Goal: Navigation & Orientation: Find specific page/section

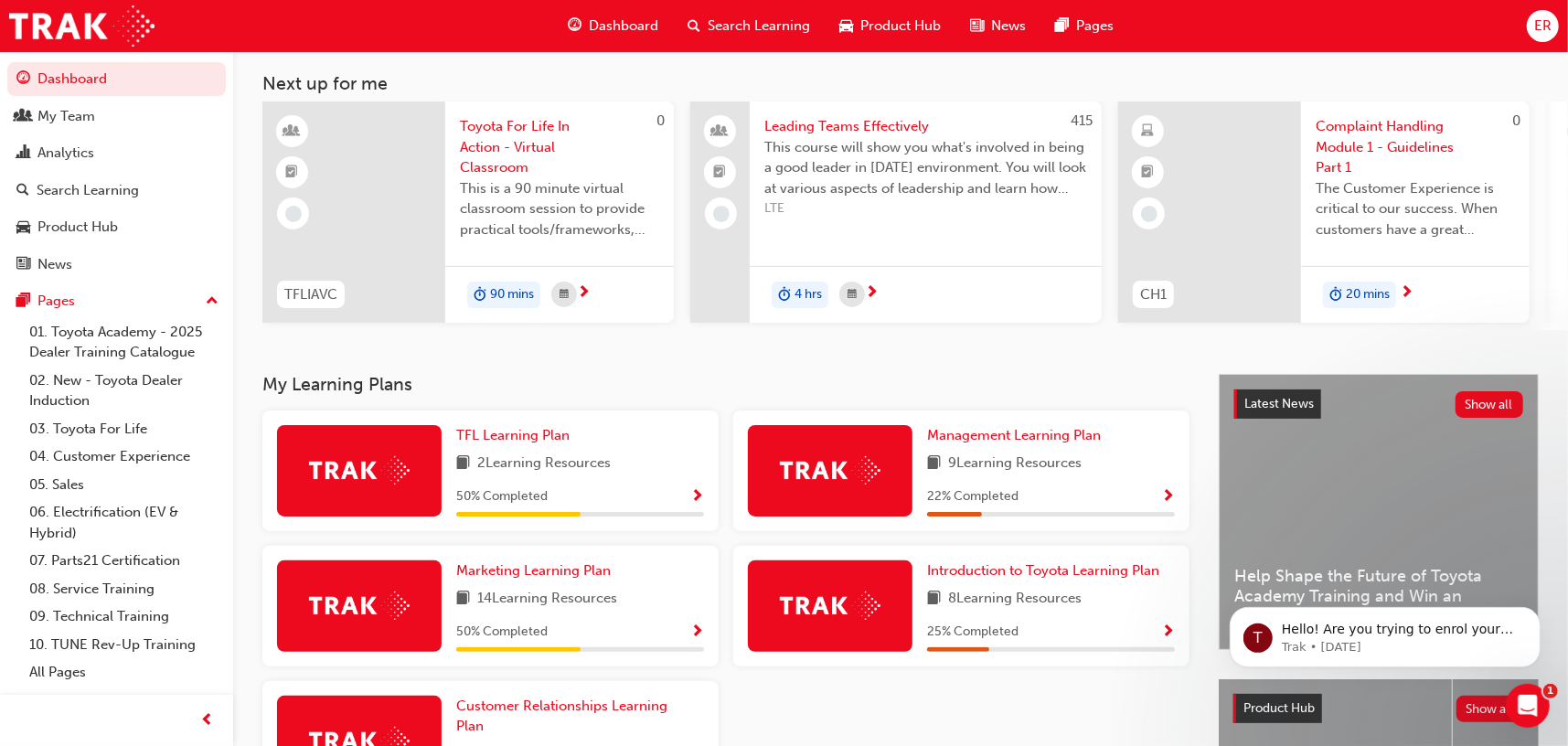
scroll to position [183, 0]
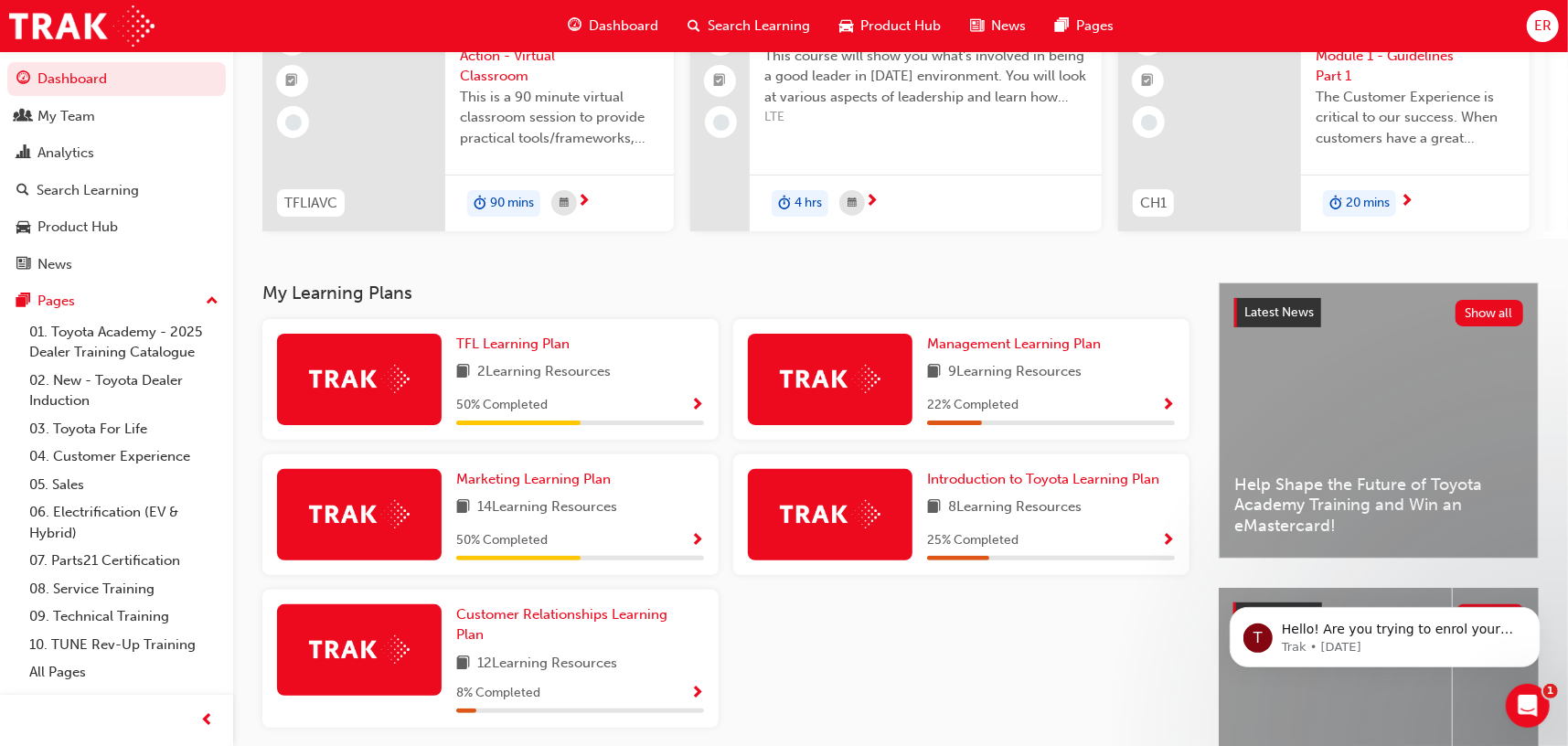
click at [389, 387] on img at bounding box center [359, 378] width 101 height 28
click at [696, 408] on span "Show Progress" at bounding box center [697, 405] width 14 height 16
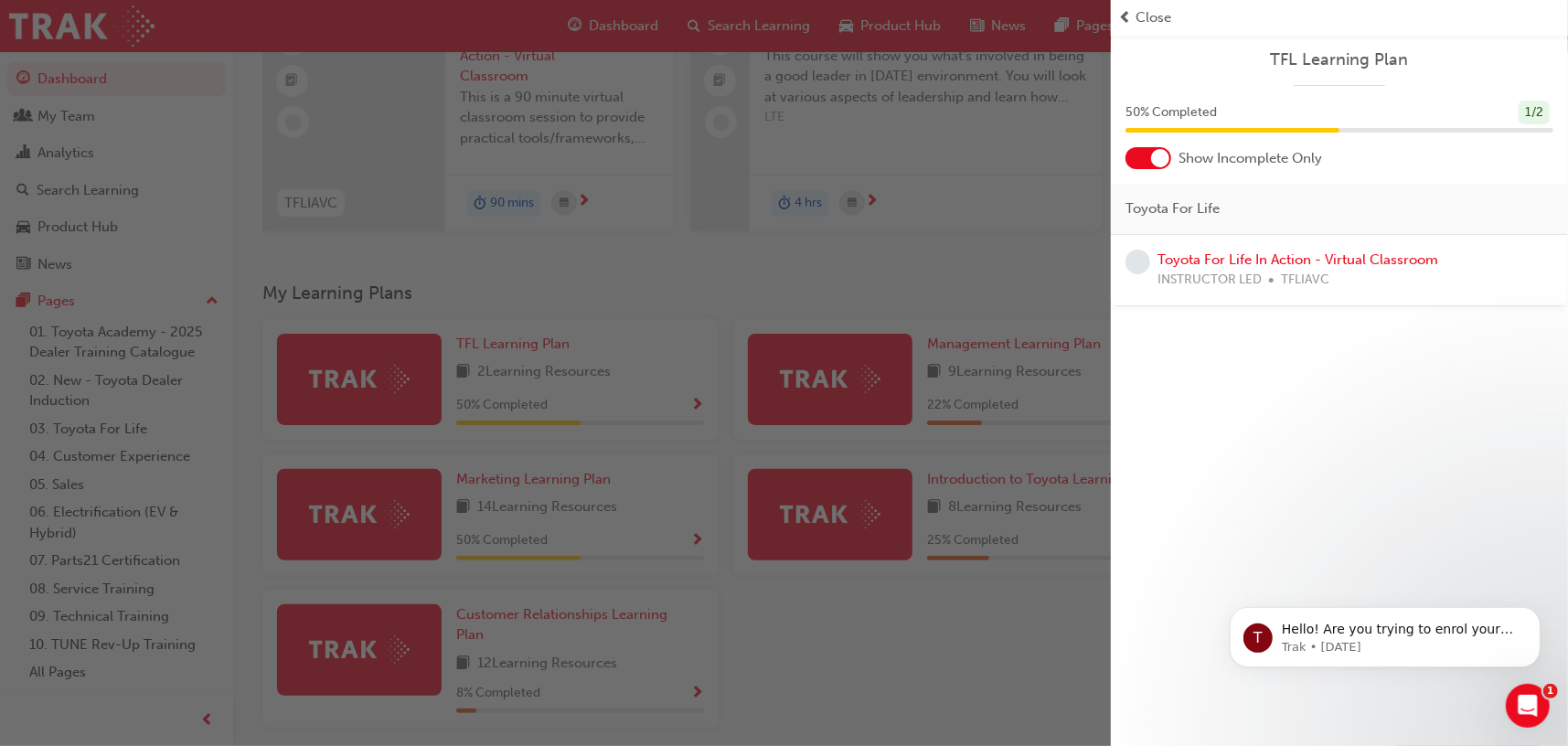
click at [962, 271] on div "button" at bounding box center [555, 373] width 1111 height 746
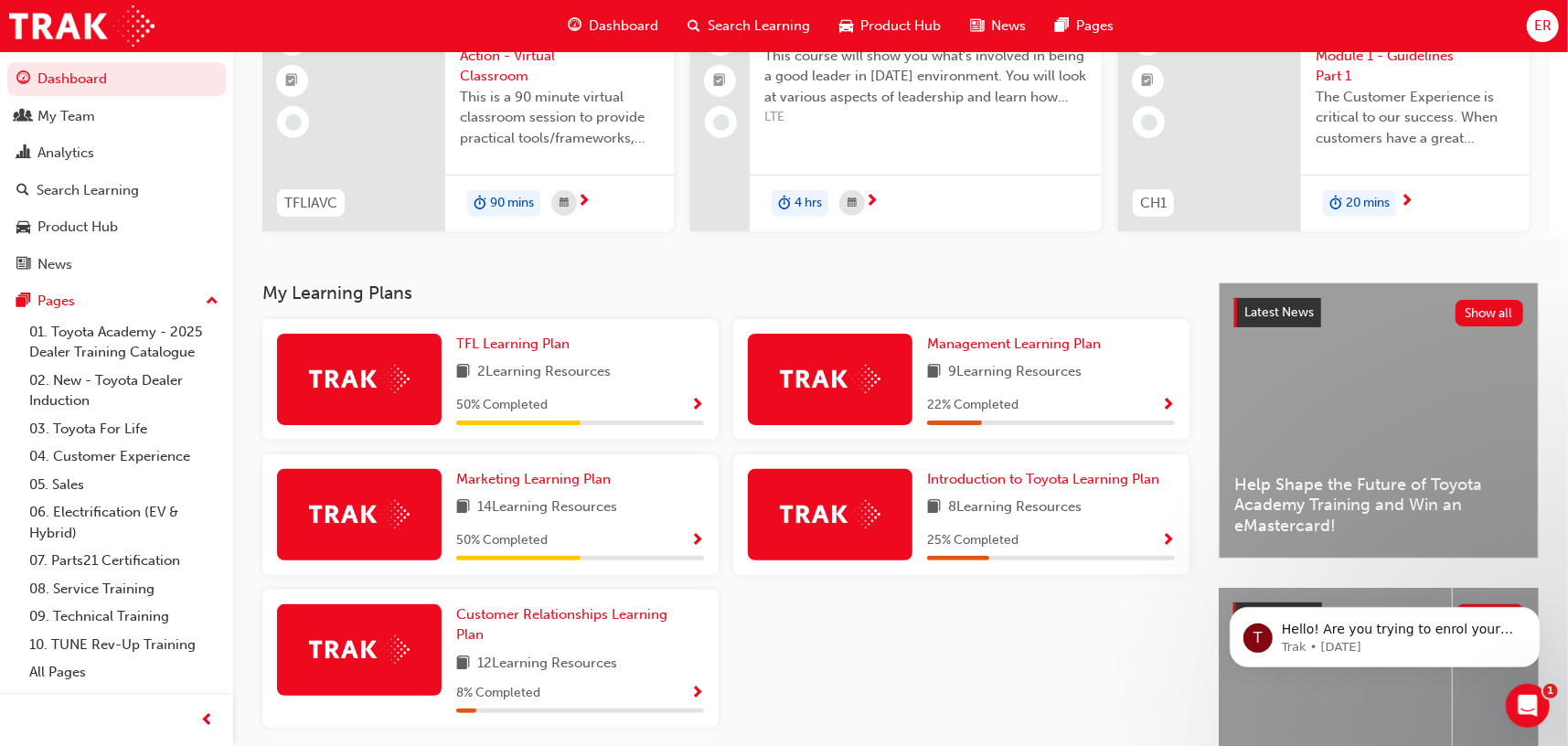
click at [695, 406] on span "Show Progress" at bounding box center [697, 405] width 14 height 16
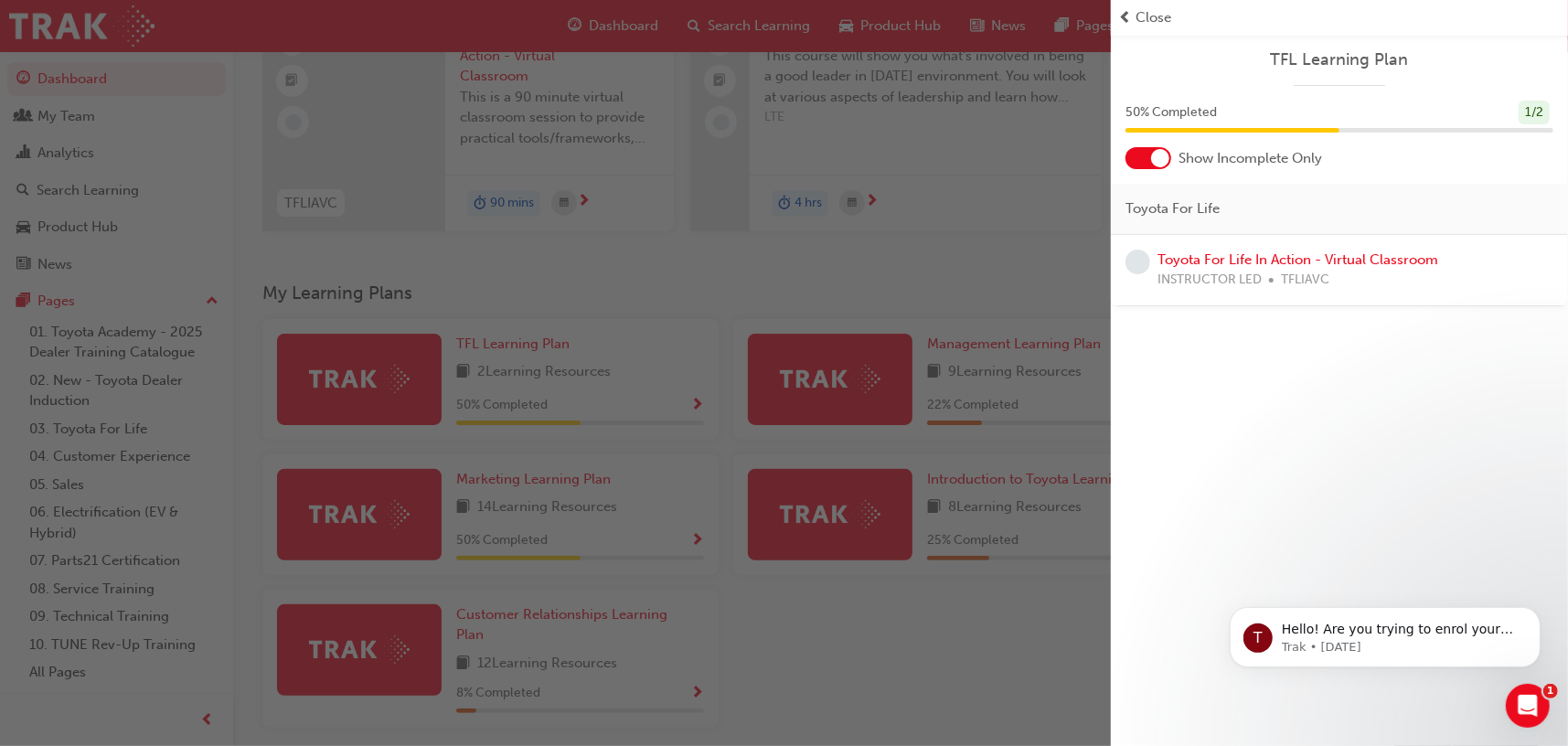
click at [1150, 157] on div at bounding box center [1149, 158] width 46 height 22
click at [1138, 152] on div at bounding box center [1137, 158] width 18 height 18
click at [1156, 153] on div at bounding box center [1161, 158] width 18 height 18
click at [1144, 16] on span "Close" at bounding box center [1154, 17] width 36 height 21
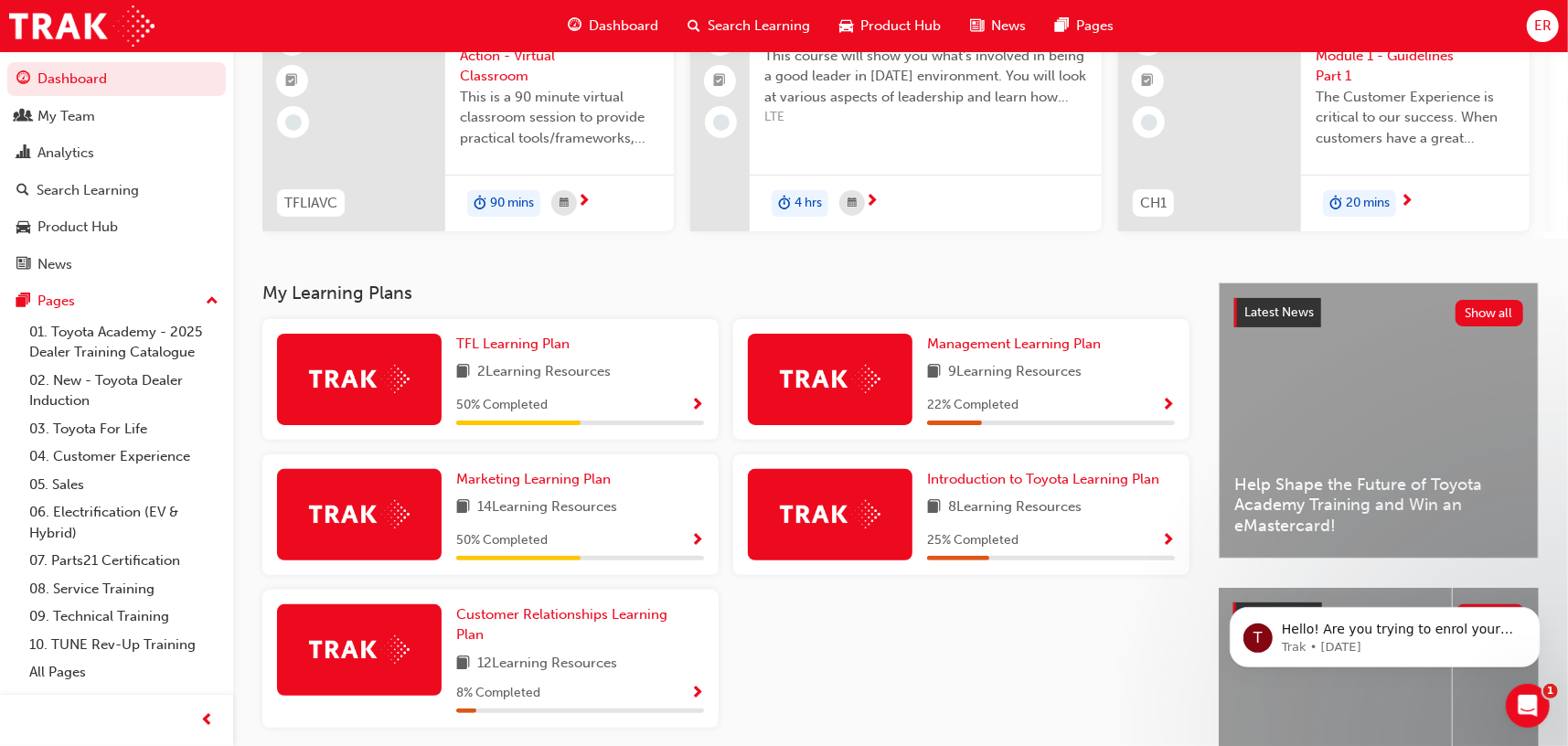
click at [698, 541] on span "Show Progress" at bounding box center [697, 541] width 14 height 16
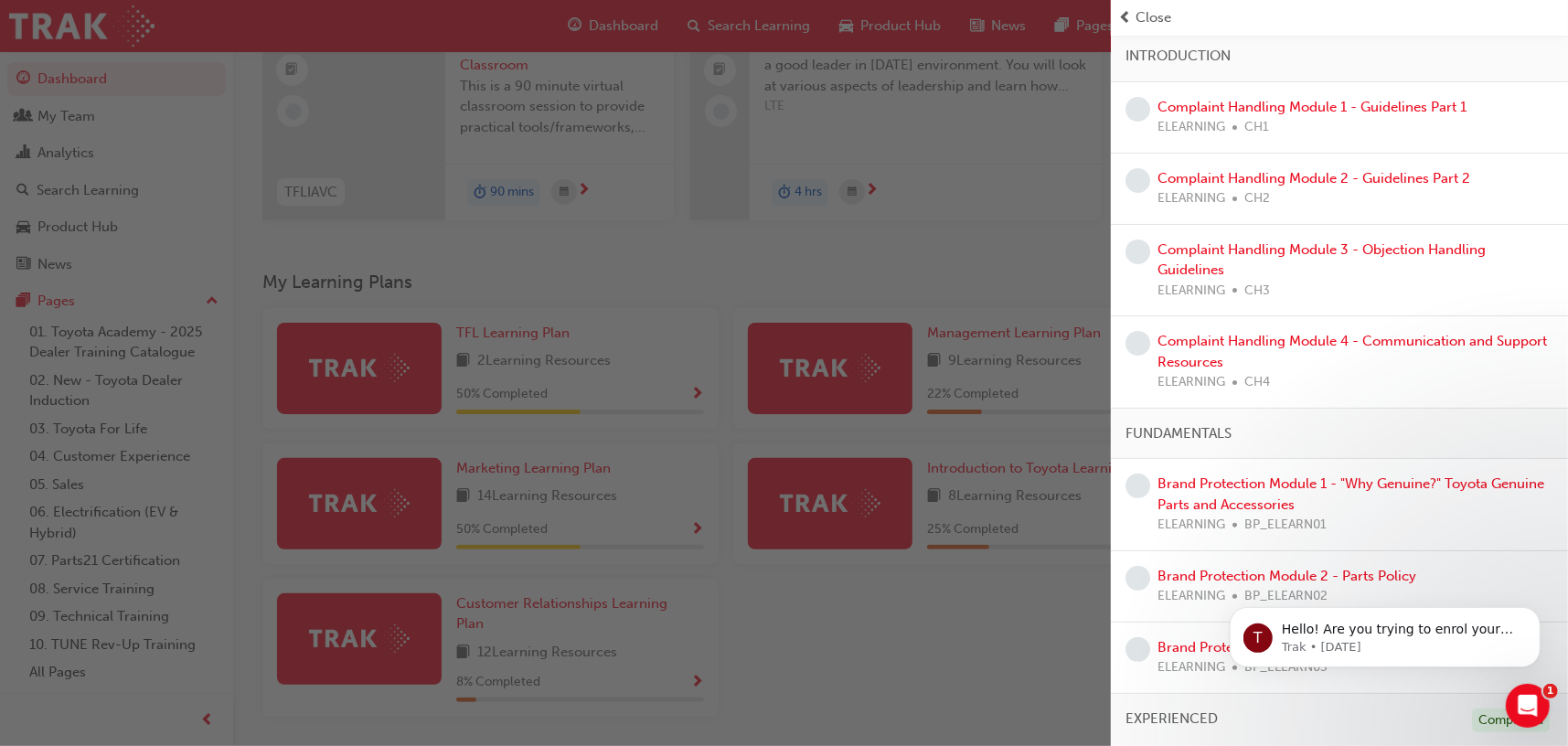
scroll to position [0, 0]
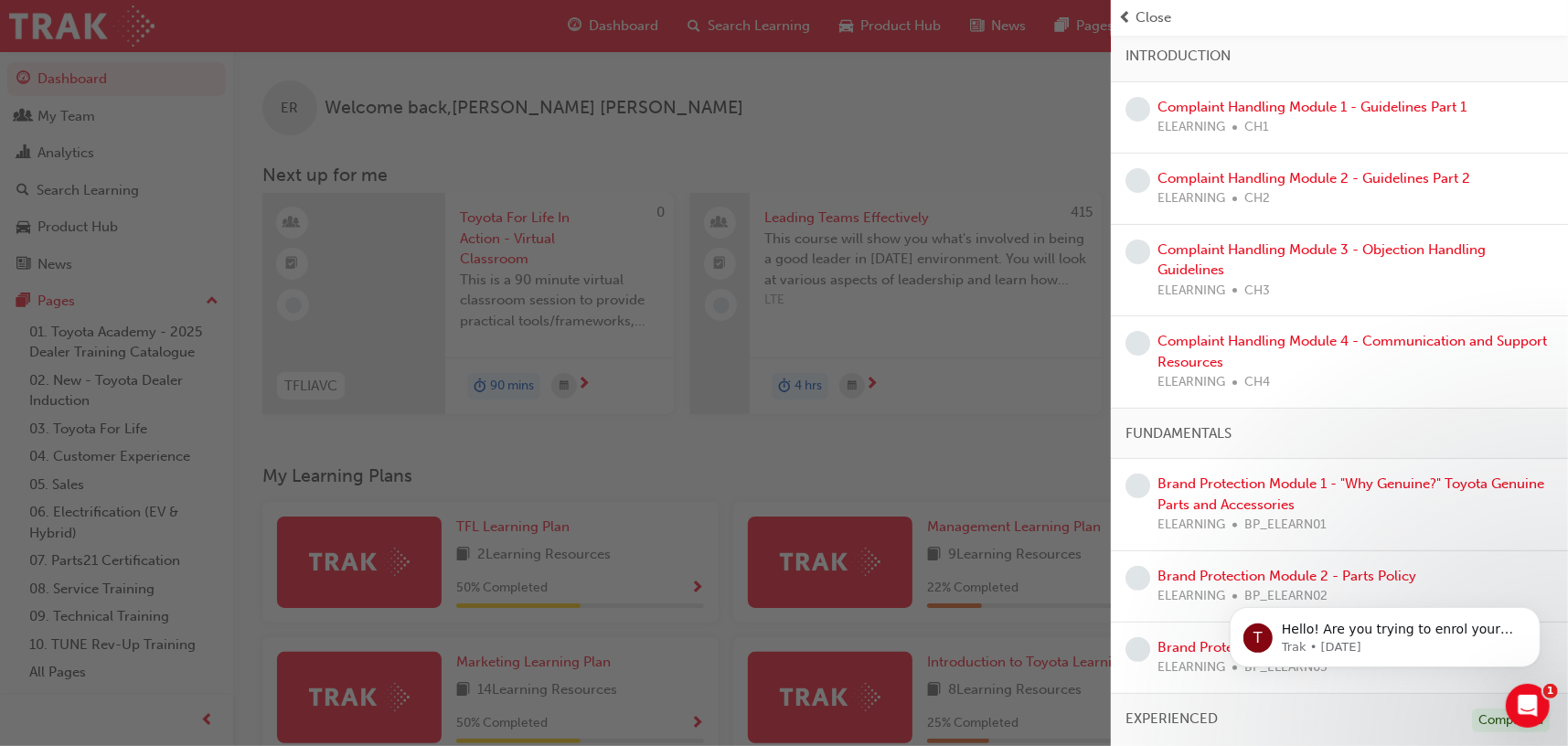
click at [1147, 11] on span "Close" at bounding box center [1154, 17] width 36 height 21
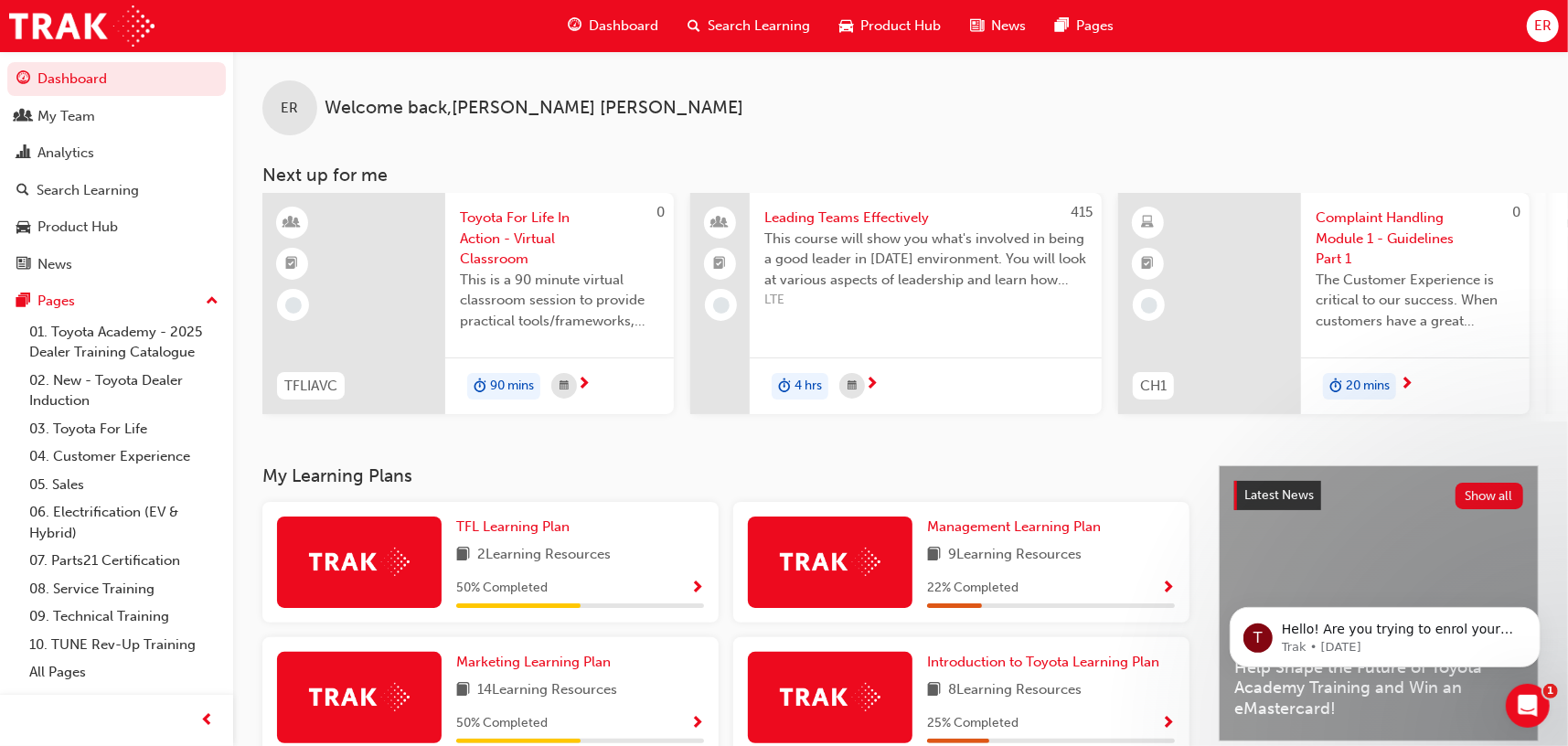
click at [638, 21] on span "Dashboard" at bounding box center [624, 26] width 70 height 21
click at [1555, 24] on div "ER" at bounding box center [1543, 26] width 32 height 32
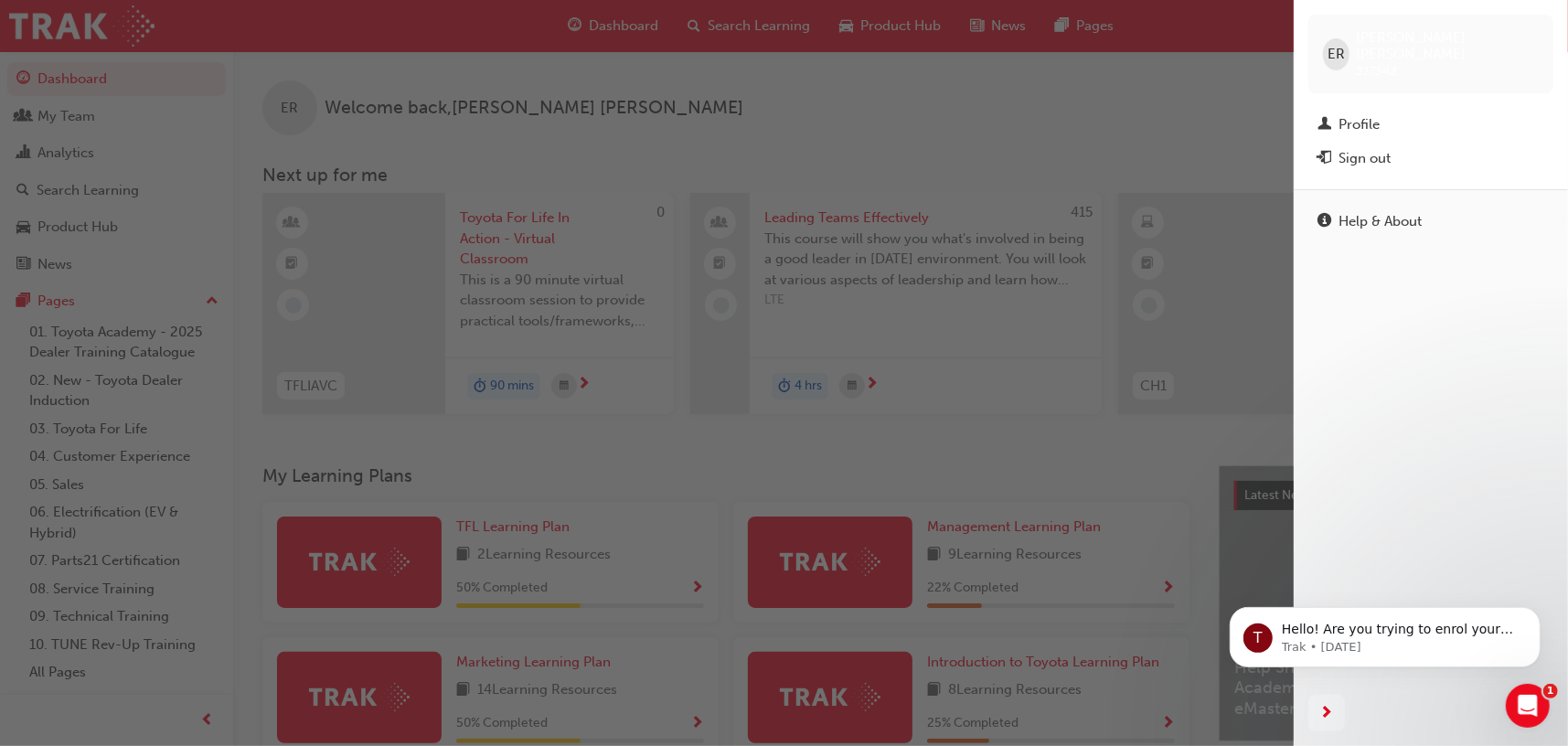
click at [1089, 77] on div "button" at bounding box center [647, 373] width 1294 height 746
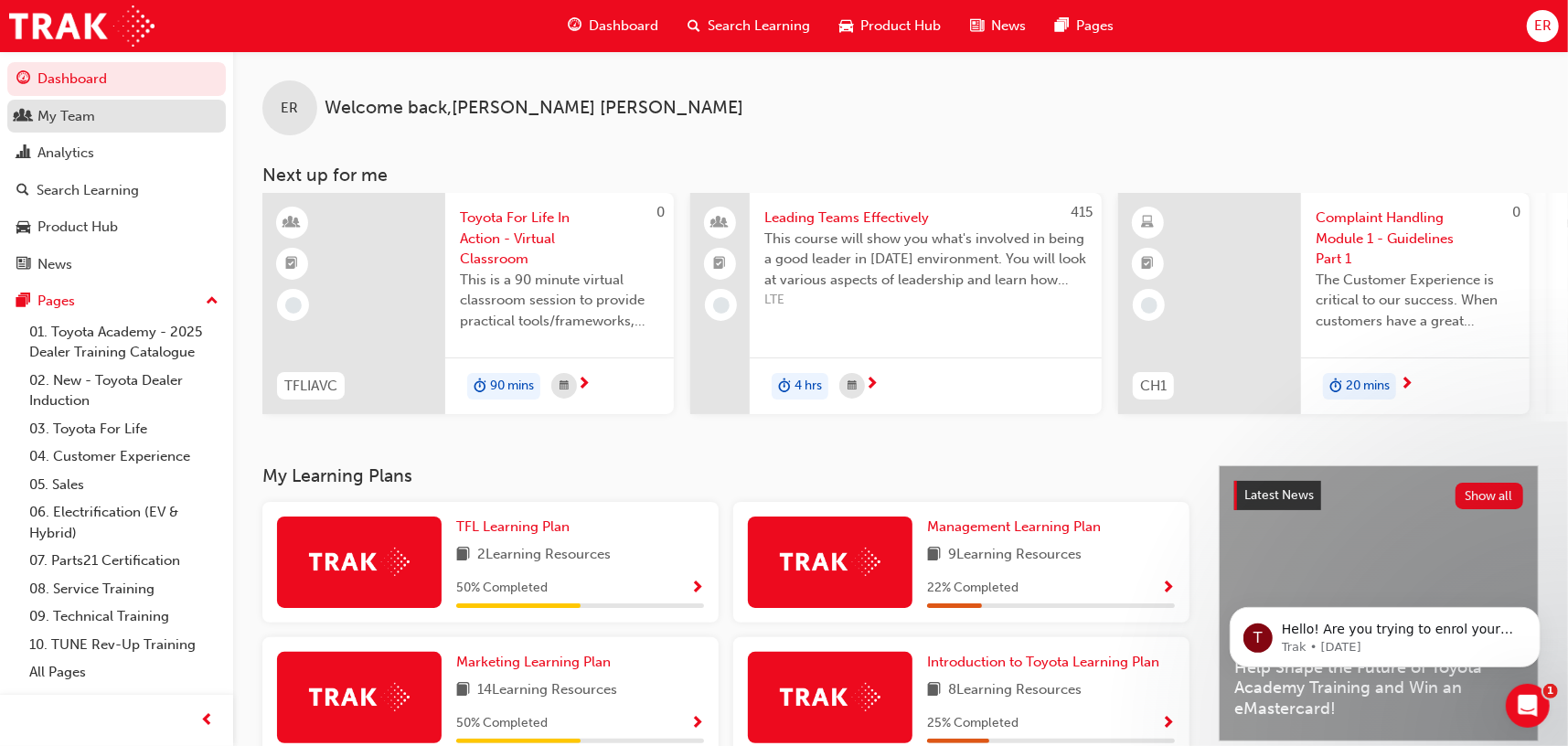
click at [112, 108] on div "My Team" at bounding box center [116, 116] width 201 height 23
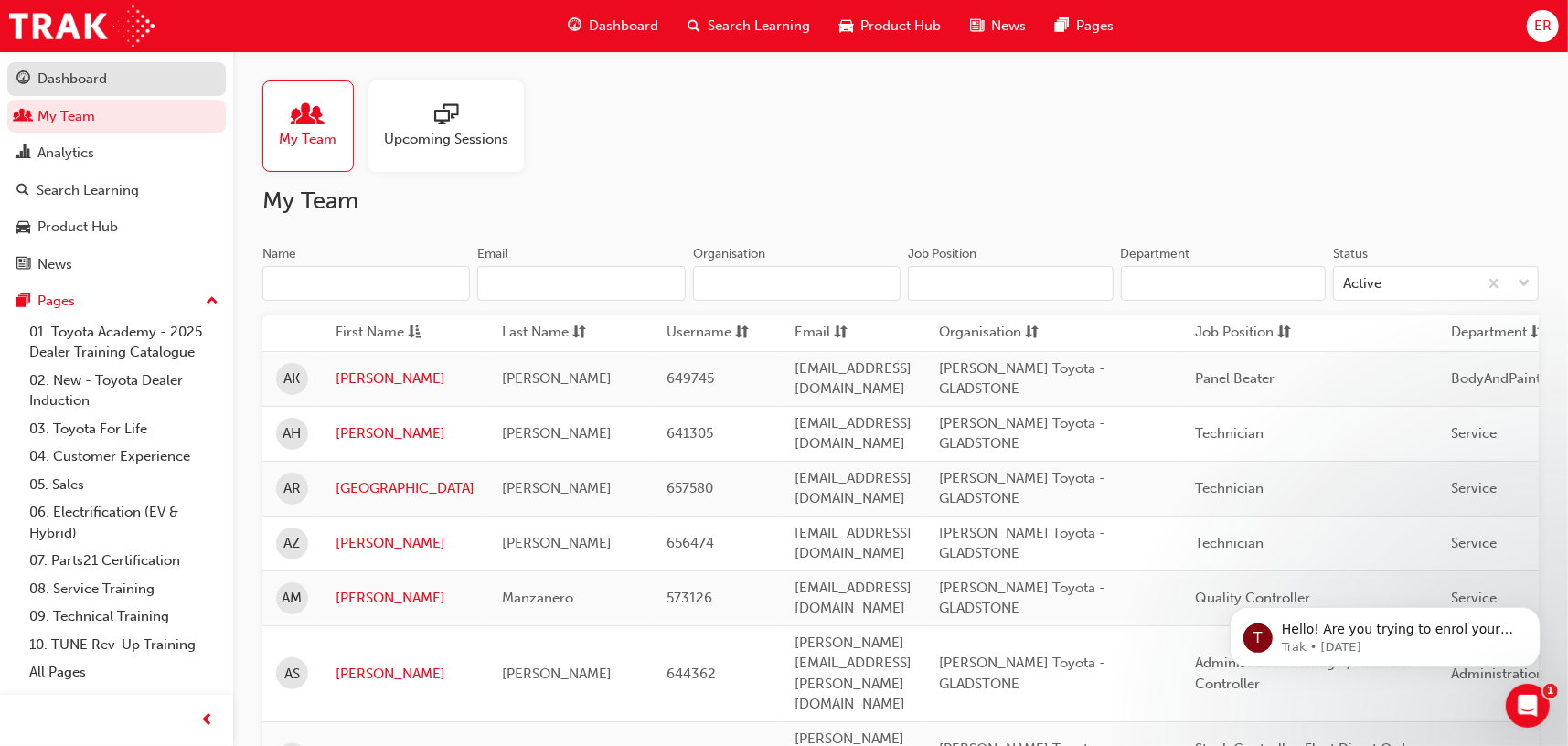
click at [88, 81] on div "Dashboard" at bounding box center [73, 79] width 70 height 21
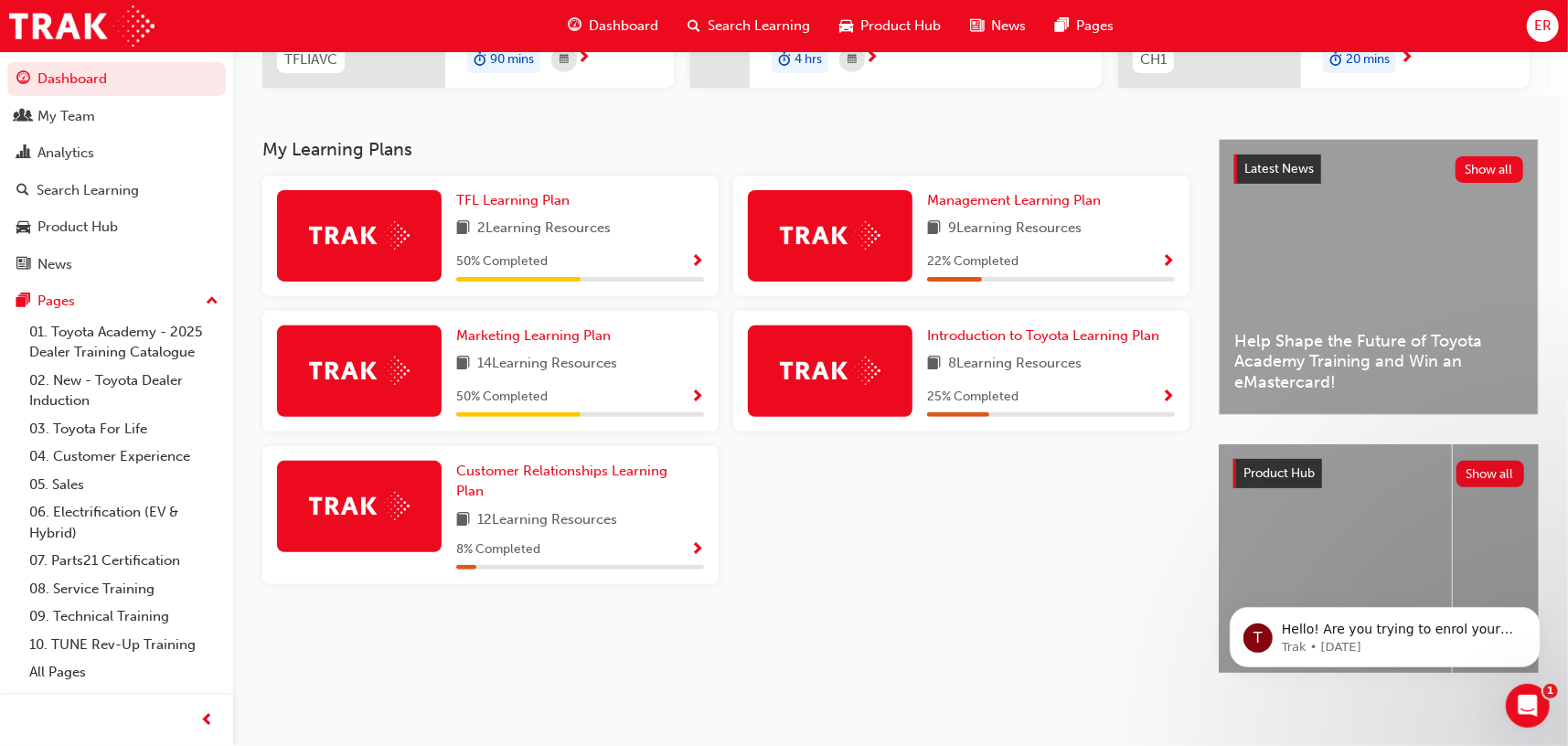
scroll to position [343, 0]
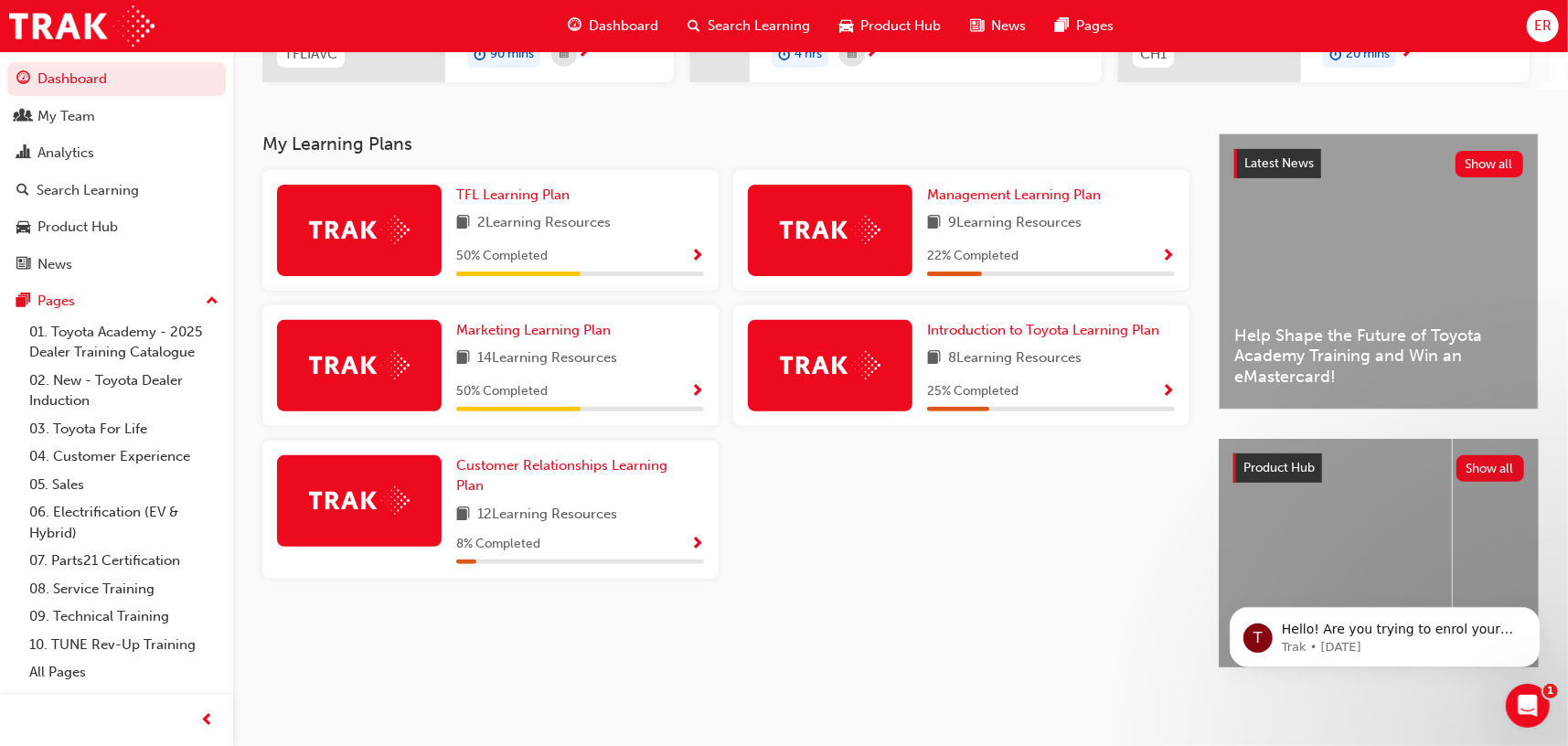
click at [383, 386] on div at bounding box center [359, 366] width 165 height 92
click at [695, 384] on span "Show Progress" at bounding box center [697, 392] width 14 height 16
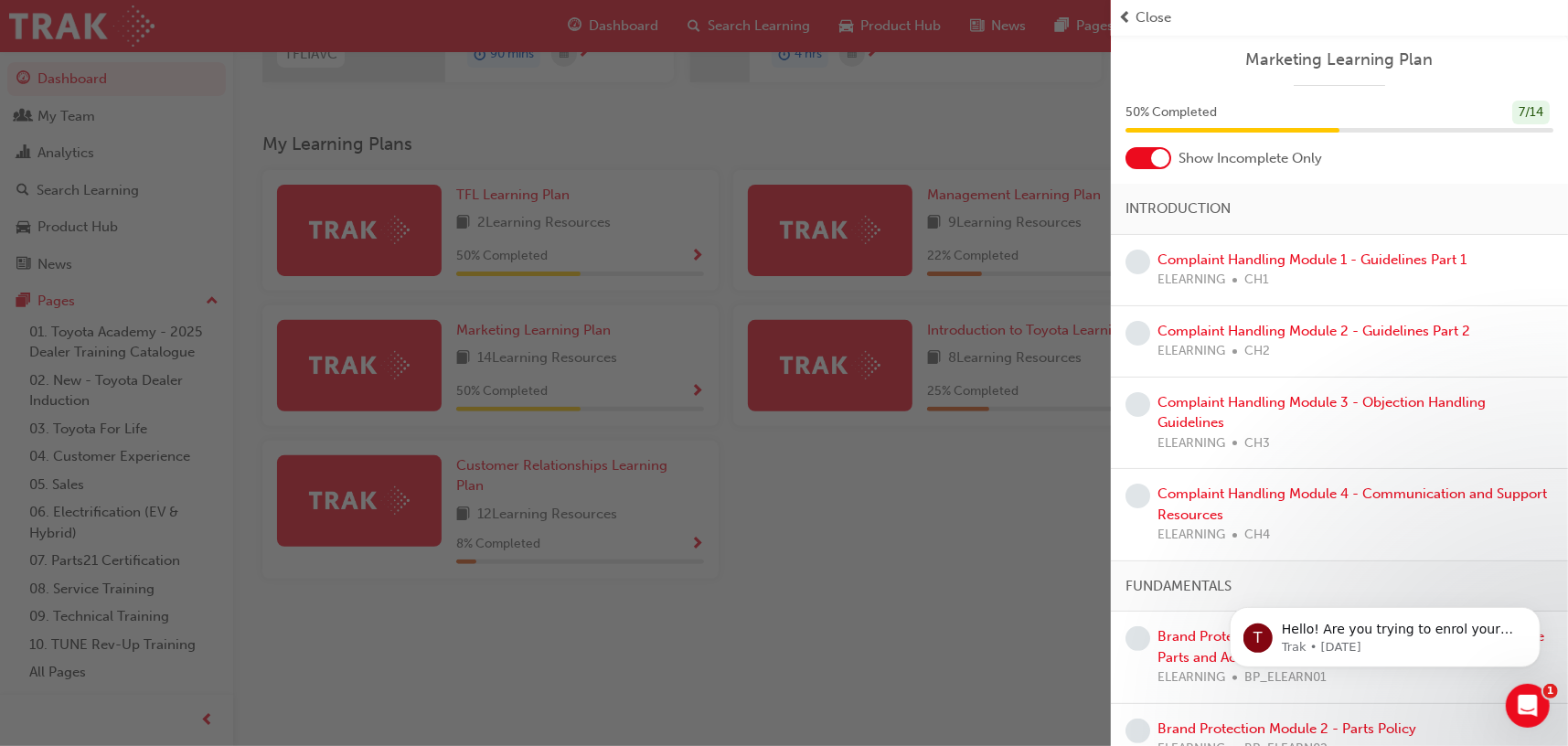
click at [1165, 157] on div at bounding box center [1161, 158] width 18 height 18
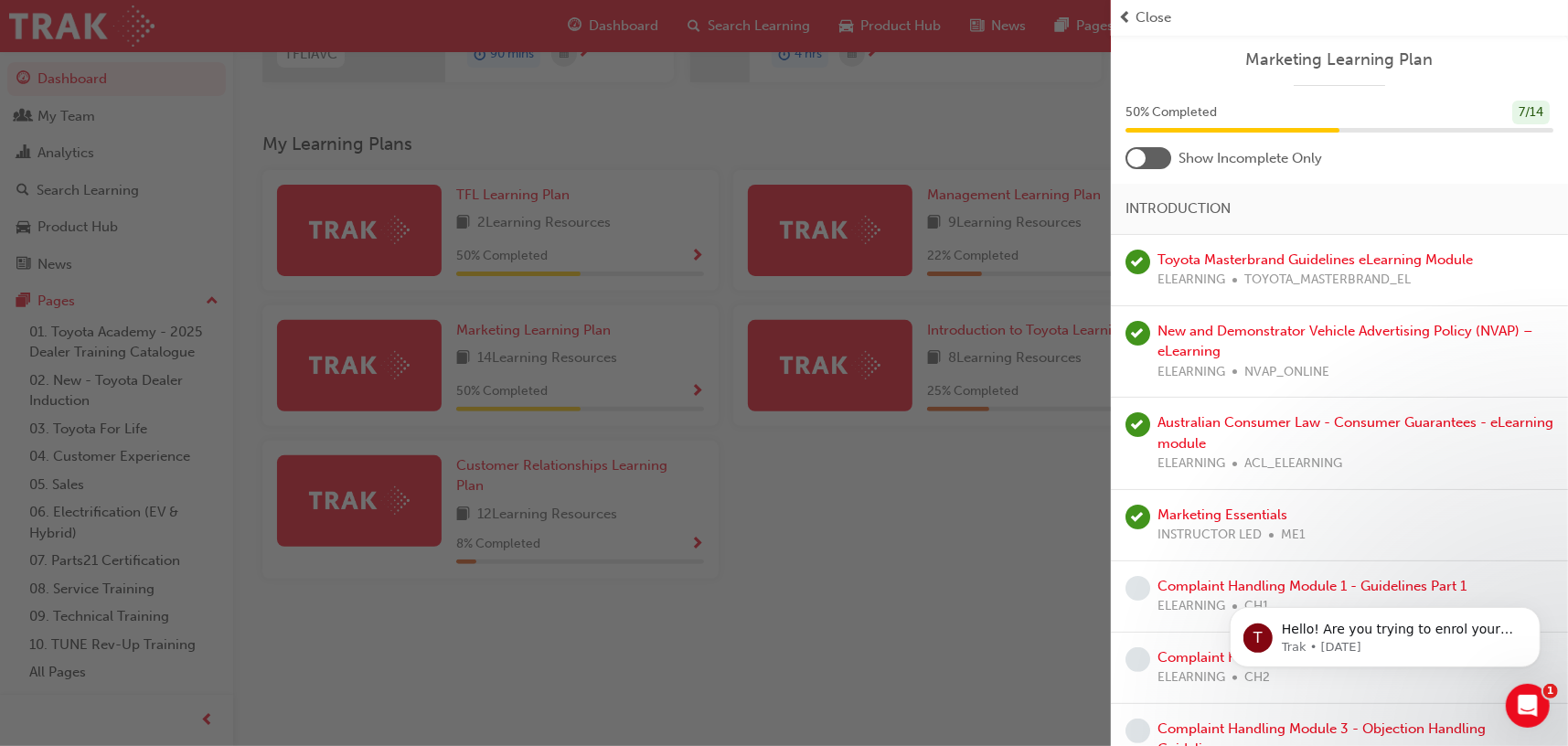
scroll to position [92, 0]
